Goal: Use online tool/utility: Utilize a website feature to perform a specific function

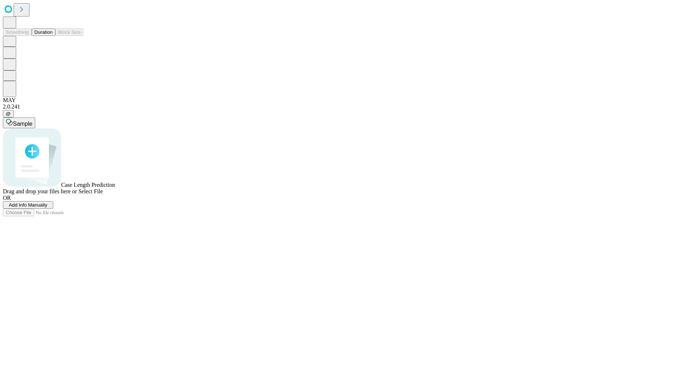
click at [52, 36] on button "Duration" at bounding box center [44, 32] width 24 height 8
click at [103, 194] on span "Select File" at bounding box center [90, 191] width 24 height 6
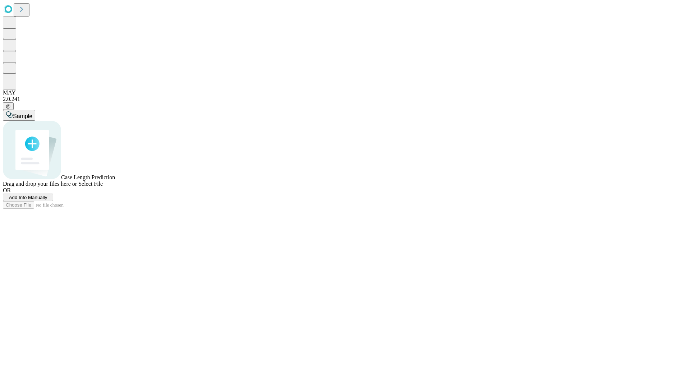
click at [103, 187] on span "Select File" at bounding box center [90, 184] width 24 height 6
